Goal: Task Accomplishment & Management: Manage account settings

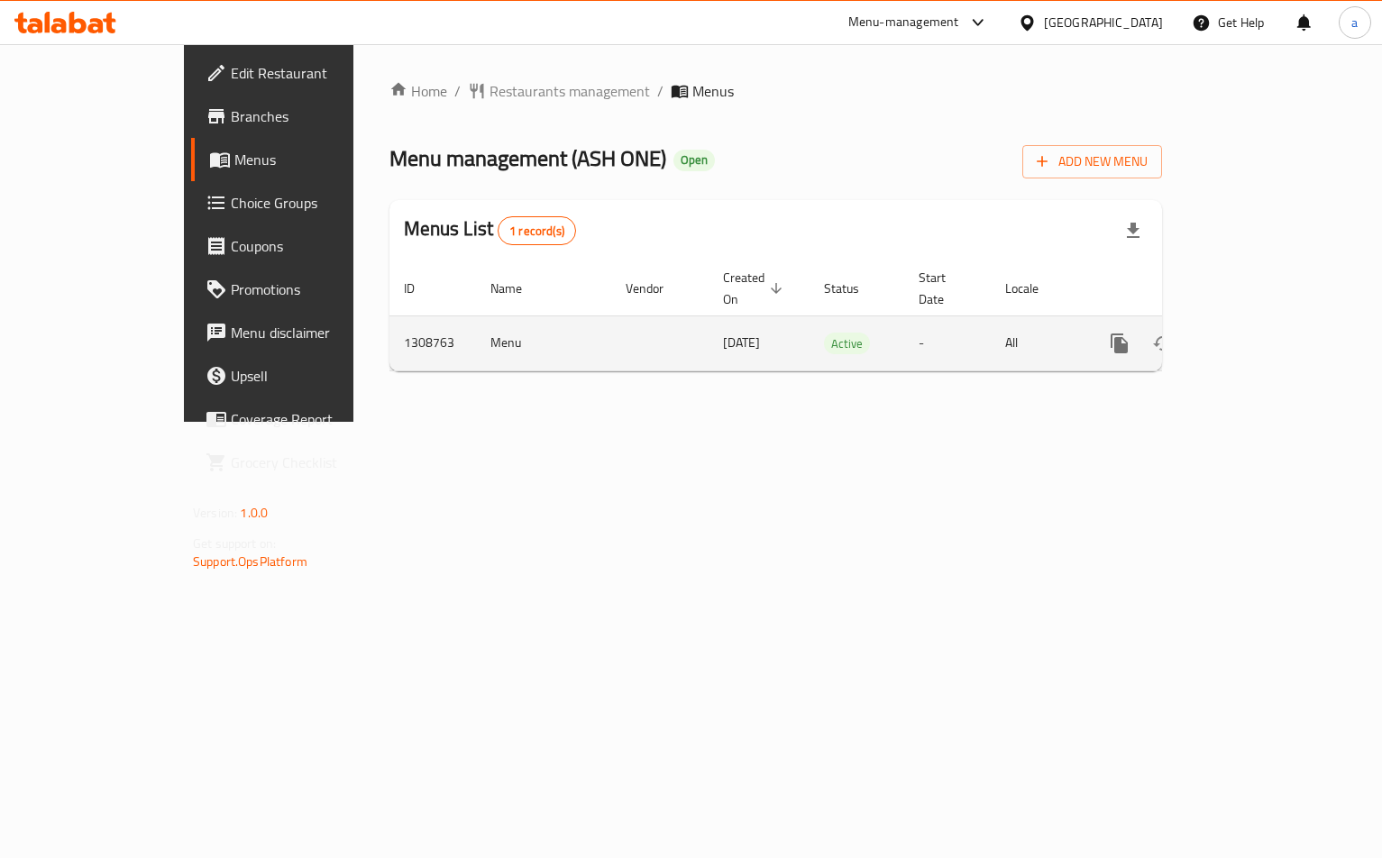
click at [1260, 333] on icon "enhanced table" at bounding box center [1249, 344] width 22 height 22
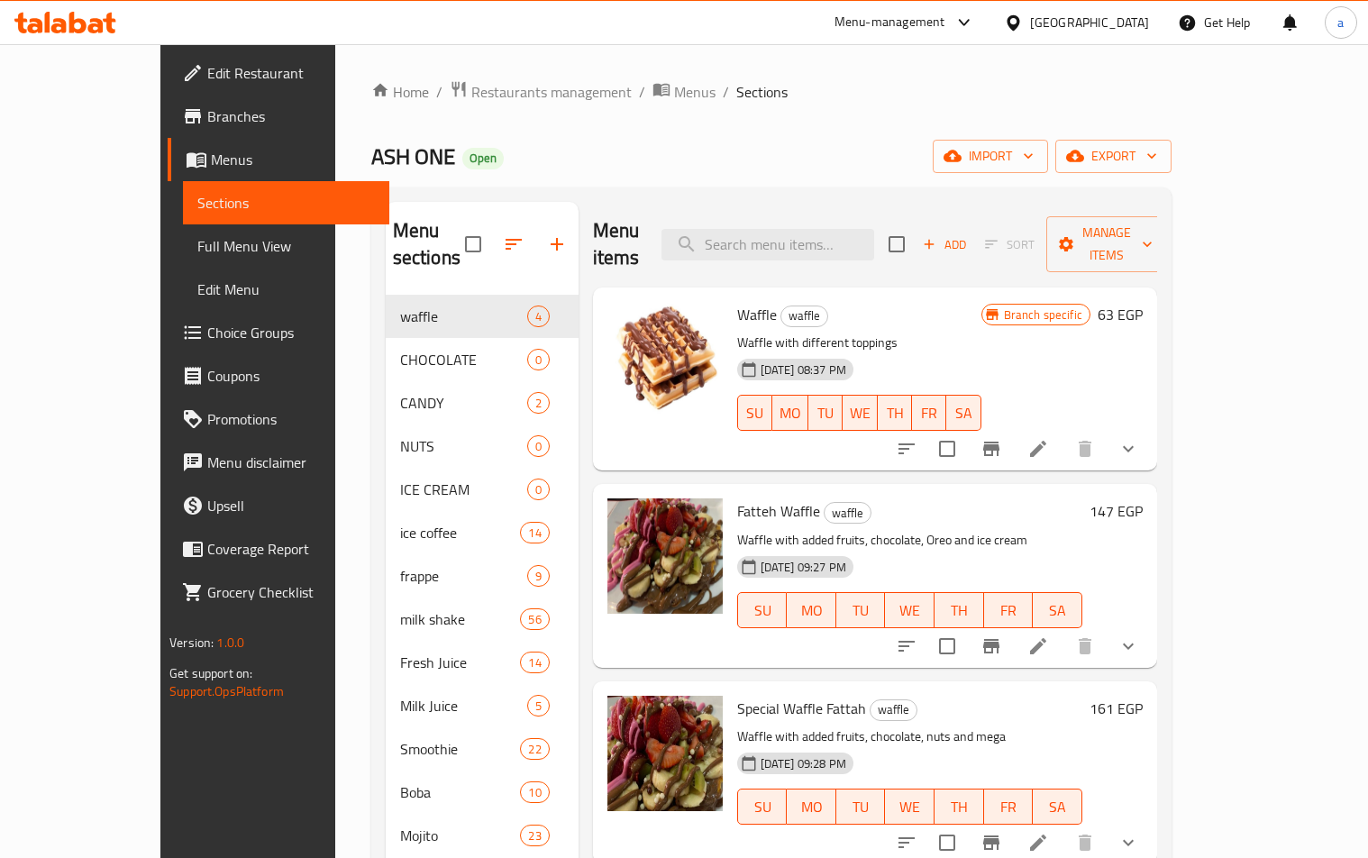
click at [207, 340] on span "Choice Groups" at bounding box center [291, 333] width 168 height 22
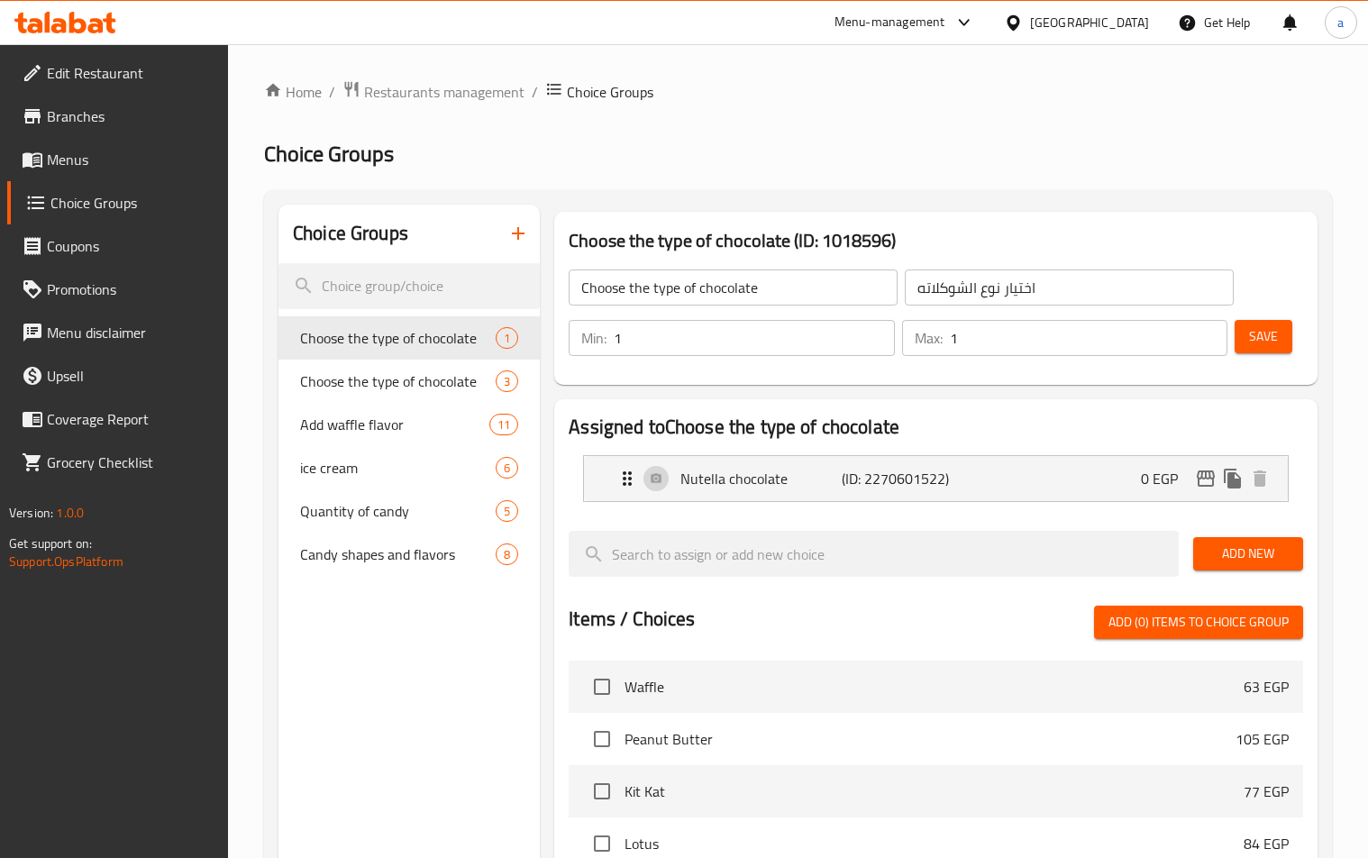
click at [361, 562] on span "Candy shapes and flavors" at bounding box center [398, 554] width 196 height 22
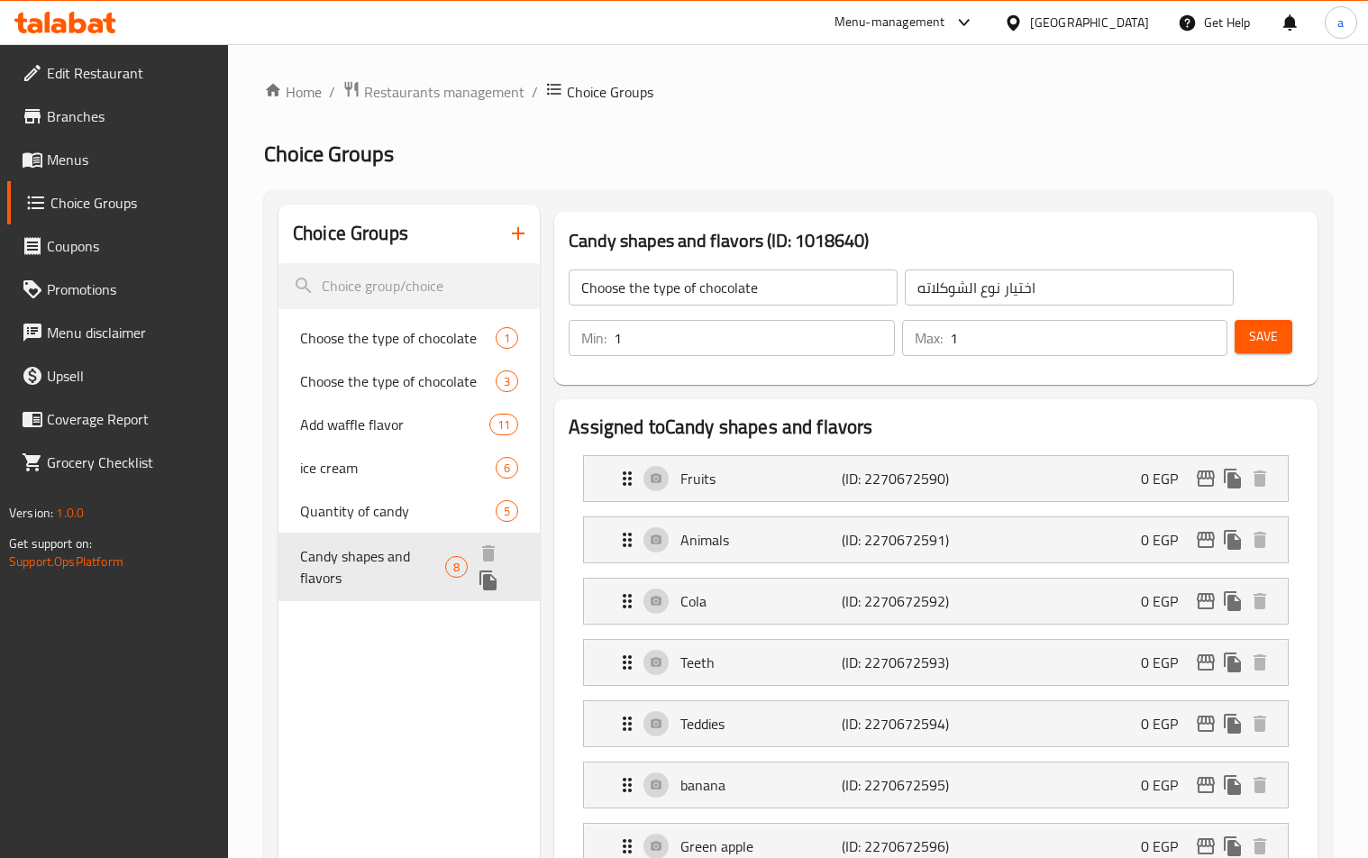
type input "Candy shapes and flavors"
type input "اشكال واطعمه الكاندي"
type input "8"
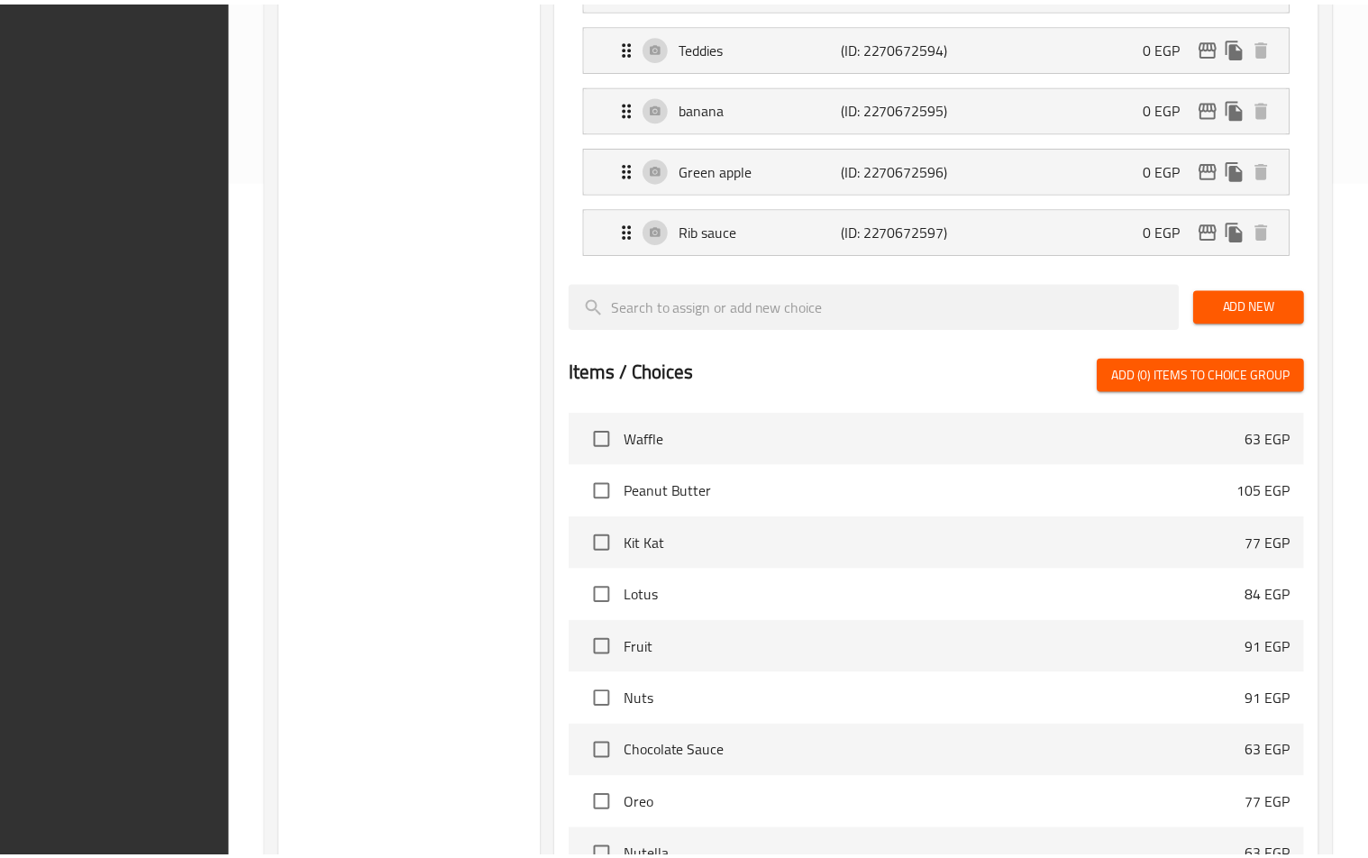
scroll to position [937, 0]
